Goal: Entertainment & Leisure: Consume media (video, audio)

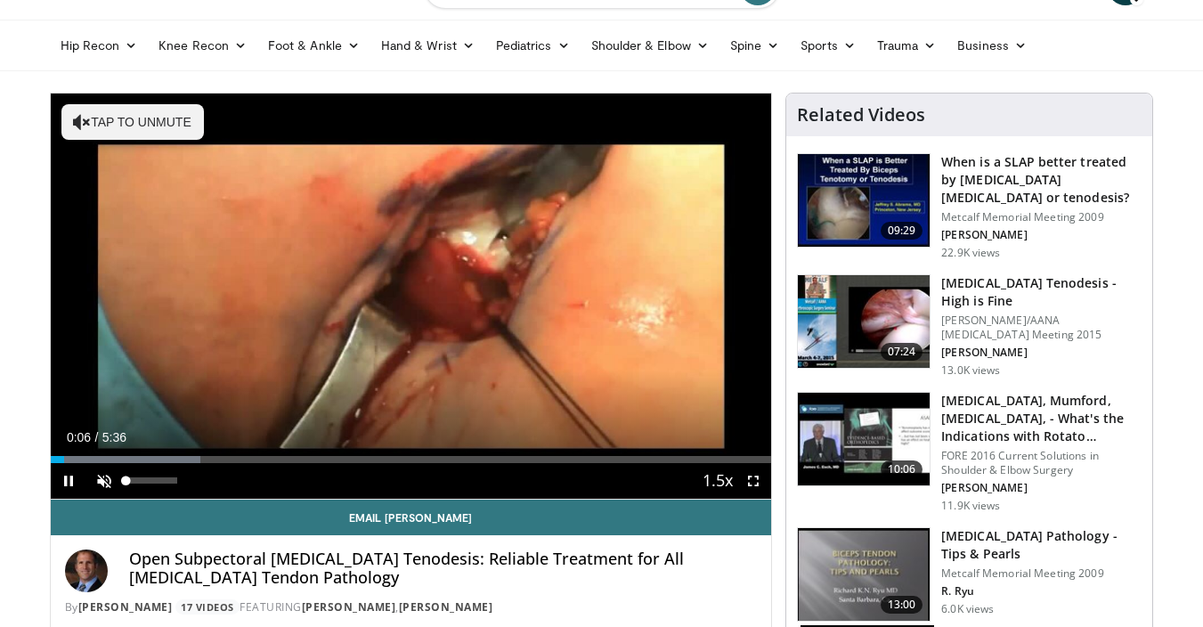
click at [106, 483] on span "Video Player" at bounding box center [104, 481] width 36 height 36
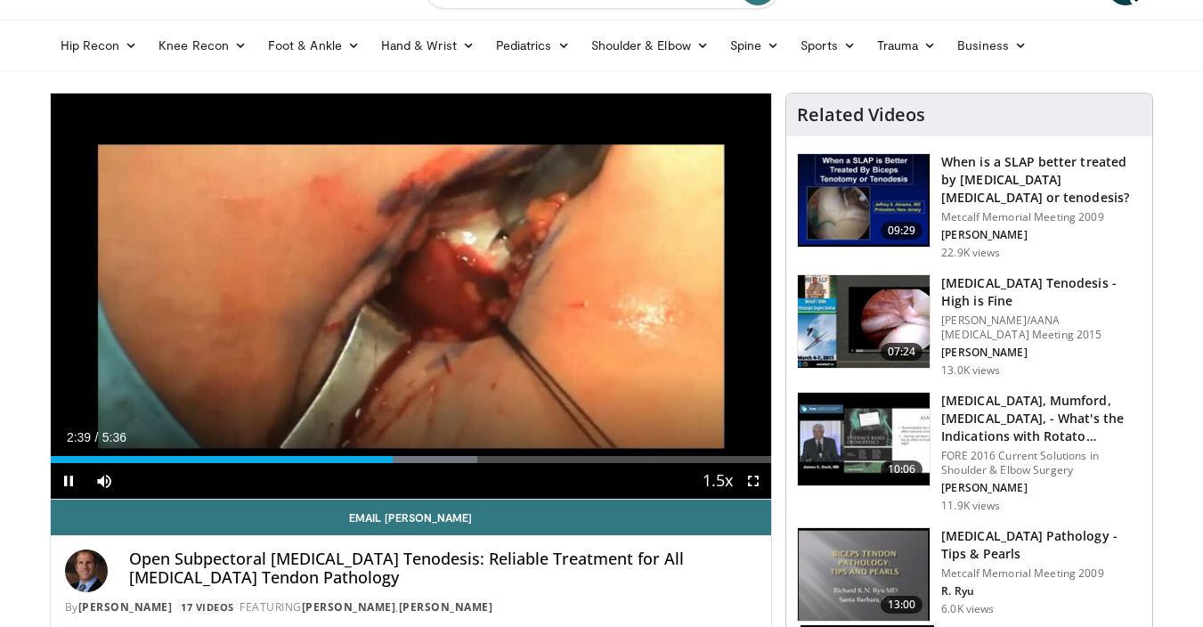
click at [641, 443] on div "Current Time 2:39 / Duration 5:36" at bounding box center [412, 437] width 722 height 16
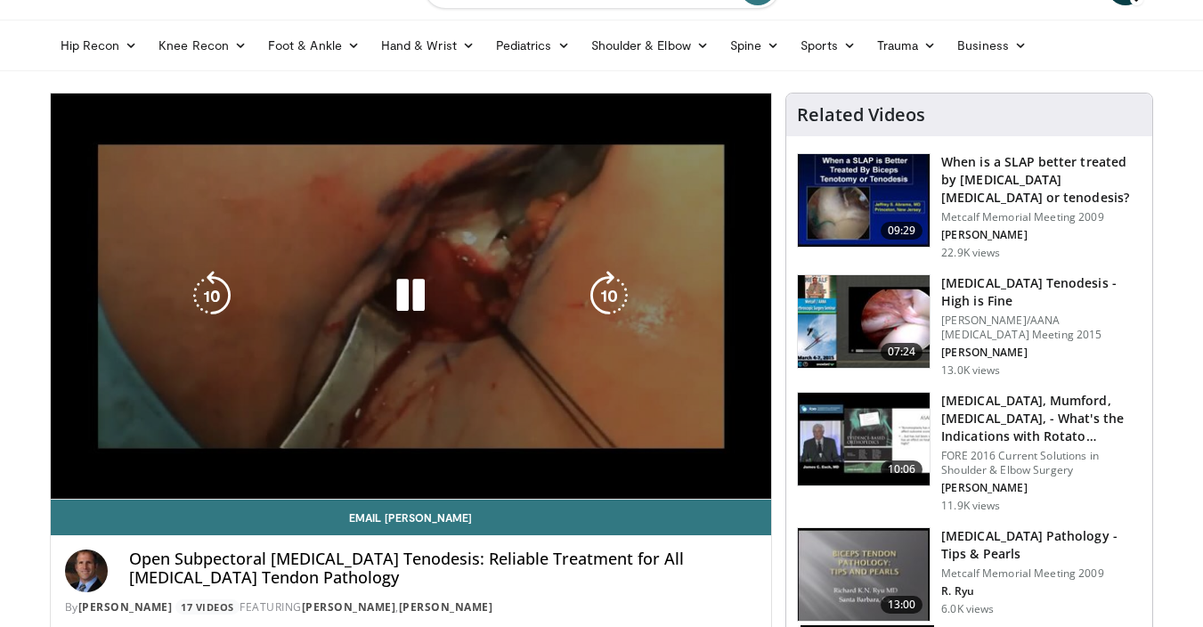
click at [640, 492] on div "Loaded : 59.24% 2:40 4:34" at bounding box center [412, 495] width 722 height 7
